Goal: Navigation & Orientation: Find specific page/section

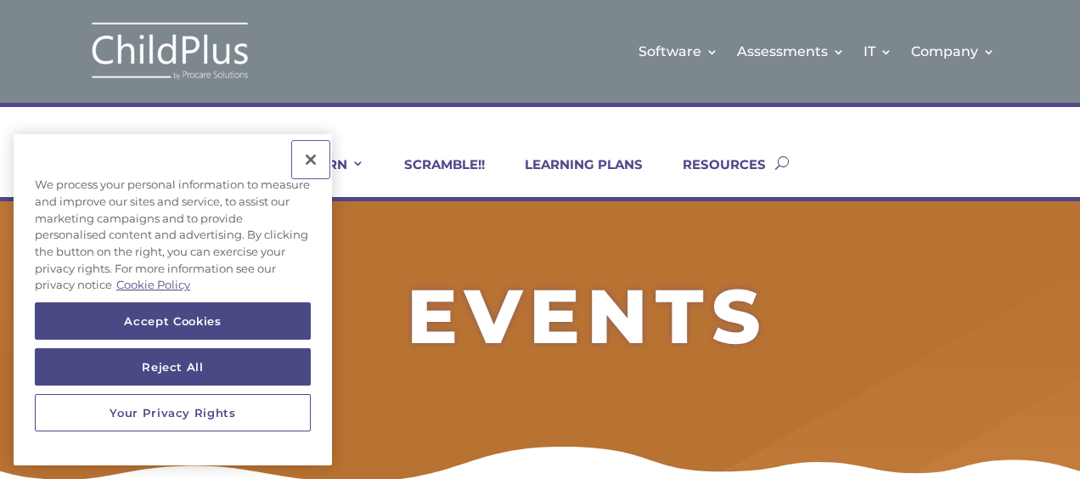
click at [311, 156] on button "Close" at bounding box center [310, 159] width 37 height 37
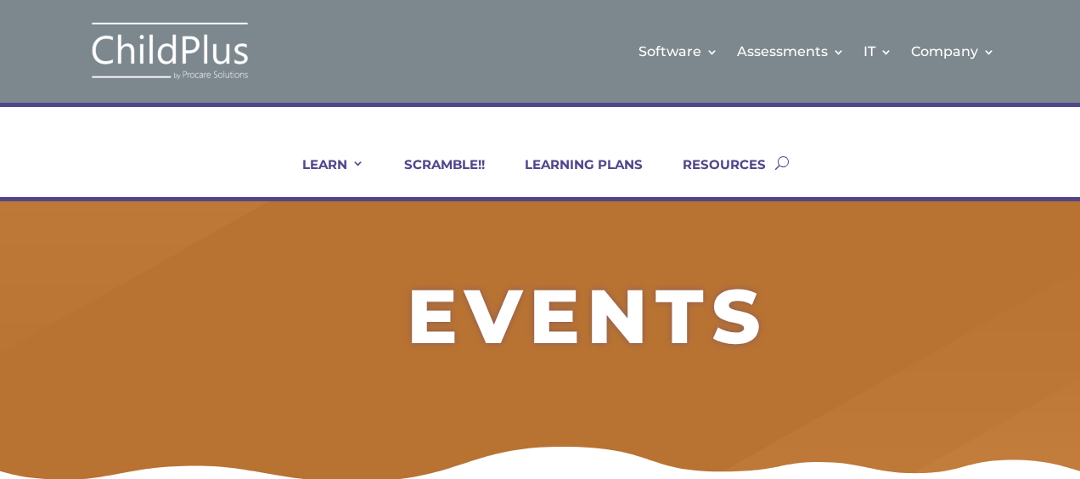
click at [1068, 299] on h2 "EVENTS" at bounding box center [588, 321] width 972 height 84
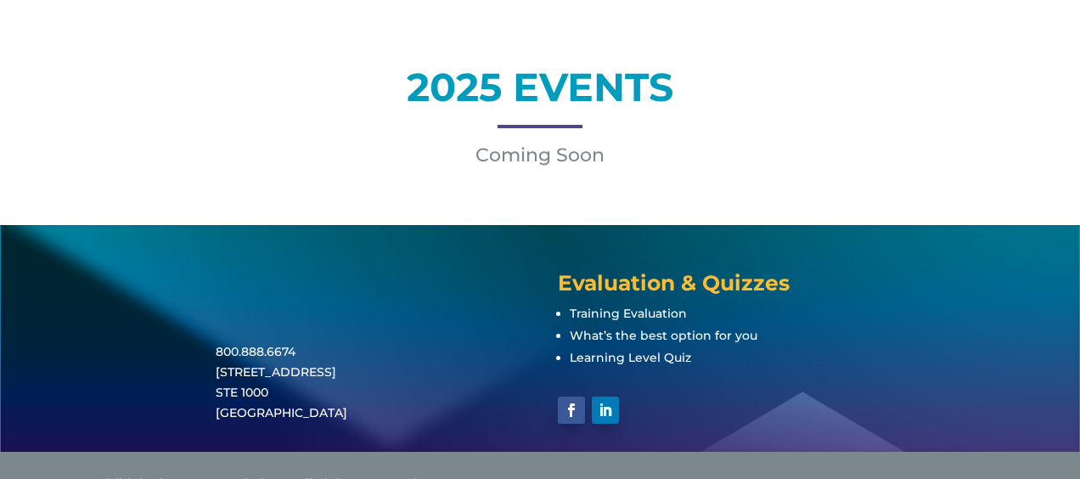
scroll to position [521, 0]
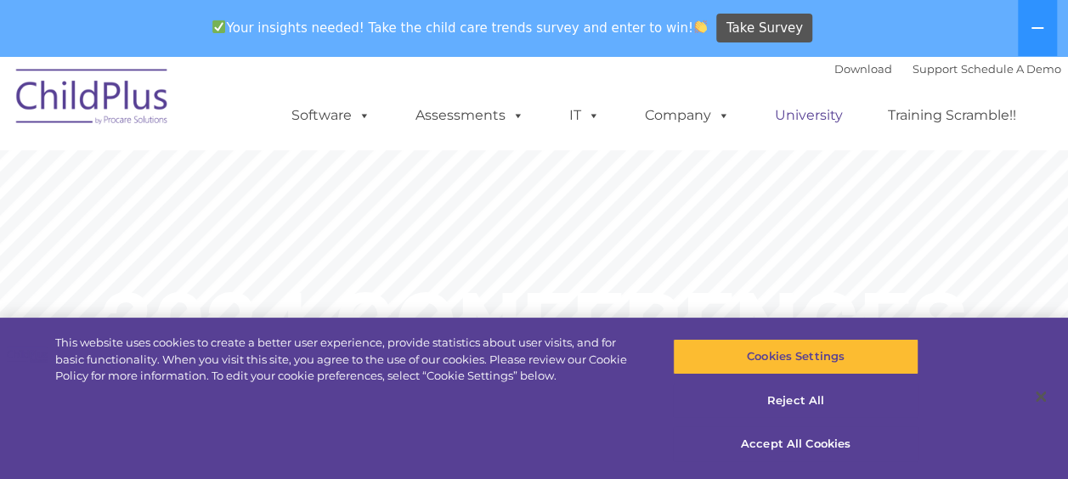
click at [783, 131] on link "University" at bounding box center [809, 116] width 102 height 34
click at [802, 114] on link "University" at bounding box center [809, 116] width 102 height 34
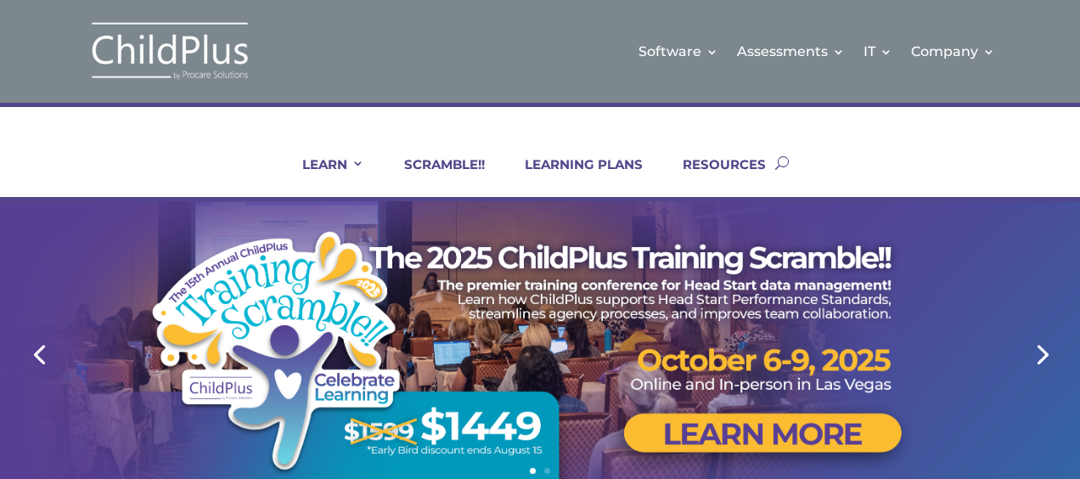
click at [1004, 273] on div at bounding box center [540, 353] width 950 height 304
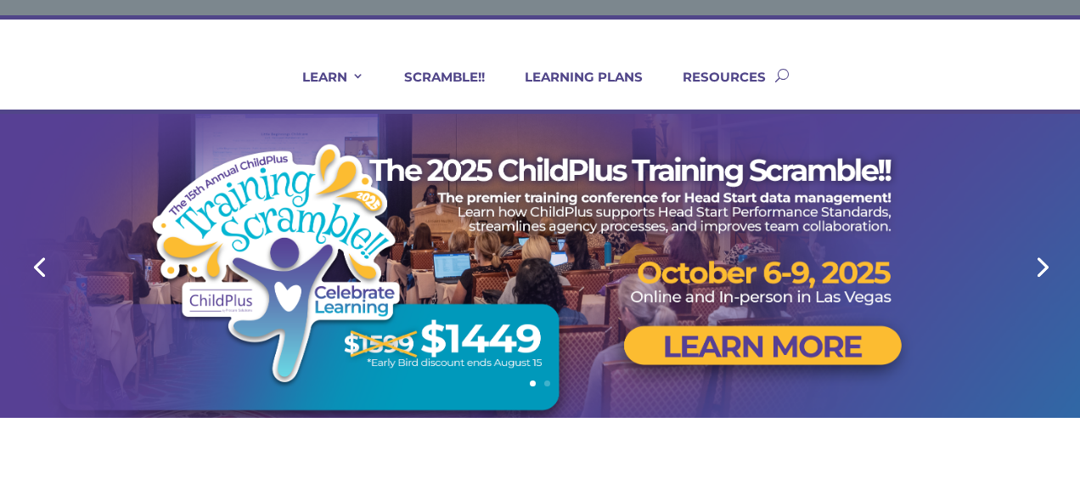
scroll to position [88, 0]
